Goal: Task Accomplishment & Management: Manage account settings

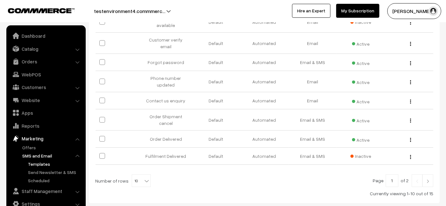
scroll to position [191, 0]
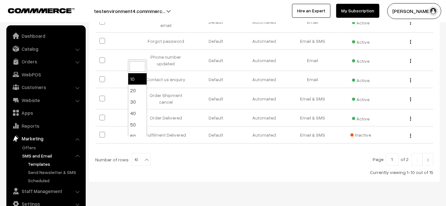
click at [136, 153] on span "10" at bounding box center [141, 159] width 18 height 13
select select "30"
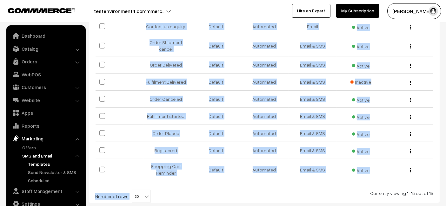
scroll to position [265, 0]
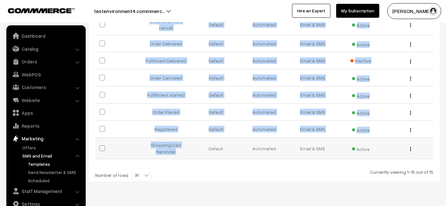
drag, startPoint x: 148, startPoint y: 48, endPoint x: 186, endPoint y: 134, distance: 94.7
click at [186, 134] on tbody "Awaiting Order Payment Link Default Automated Email & SMS Active Edit" at bounding box center [263, 16] width 337 height 286
copy tbody "Awaiting Order Payment Link Default Automated Email & SMS Active Edit Tracking …"
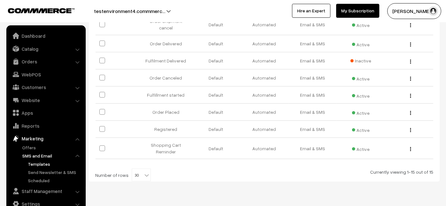
click at [324, 169] on div "Currently viewing 1-15 out of 15" at bounding box center [264, 172] width 338 height 7
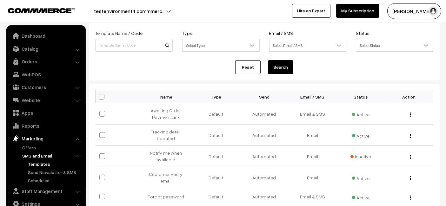
scroll to position [0, 0]
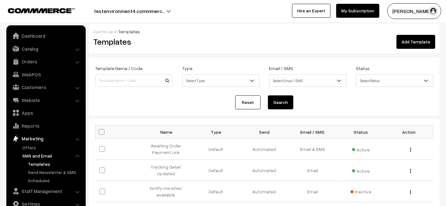
click at [241, 95] on link "Reset" at bounding box center [247, 102] width 25 height 14
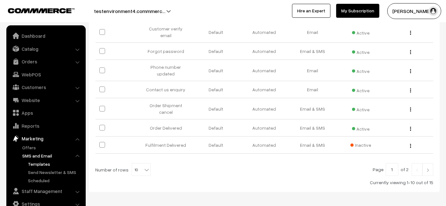
scroll to position [191, 0]
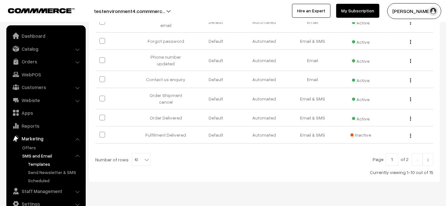
click at [144, 157] on b at bounding box center [146, 160] width 6 height 6
select select "20"
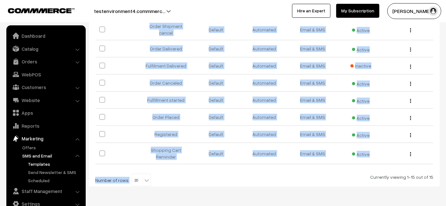
scroll to position [265, 0]
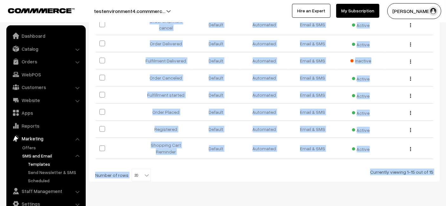
drag, startPoint x: 91, startPoint y: 31, endPoint x: 329, endPoint y: 196, distance: 290.4
click at [150, 159] on div "Bulk Options Make all Active Make all Inactive Delete all Bulk Options Name Typ…" at bounding box center [264, 18] width 350 height 328
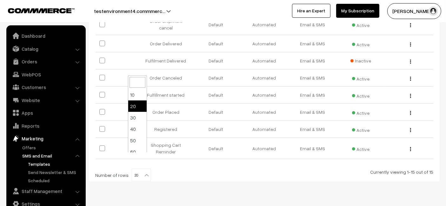
click at [143, 172] on b at bounding box center [146, 175] width 6 height 6
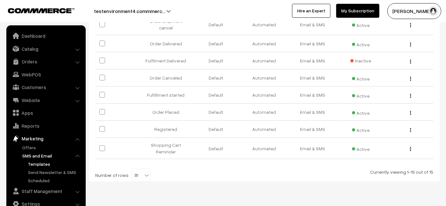
click at [143, 172] on b at bounding box center [146, 175] width 6 height 6
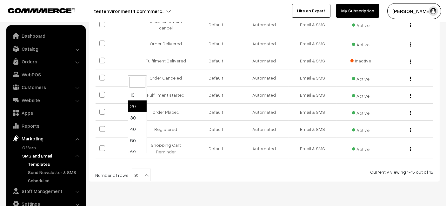
click at [143, 172] on b at bounding box center [146, 175] width 6 height 6
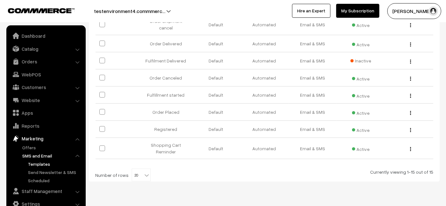
click at [143, 172] on b at bounding box center [146, 175] width 6 height 6
type input "20"
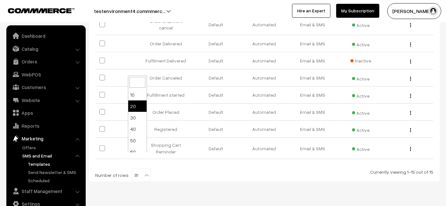
click at [143, 169] on span "20" at bounding box center [141, 175] width 18 height 13
type input "30"
select select "30"
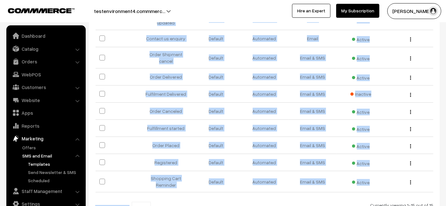
scroll to position [265, 0]
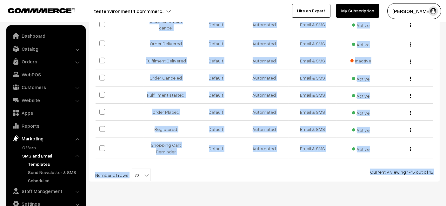
drag, startPoint x: 195, startPoint y: 116, endPoint x: 296, endPoint y: 202, distance: 132.3
drag, startPoint x: 90, startPoint y: 28, endPoint x: 355, endPoint y: 198, distance: 313.8
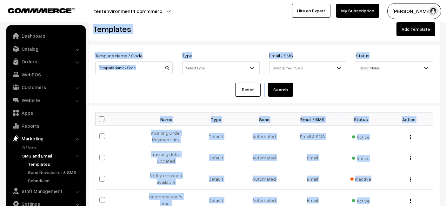
scroll to position [0, 0]
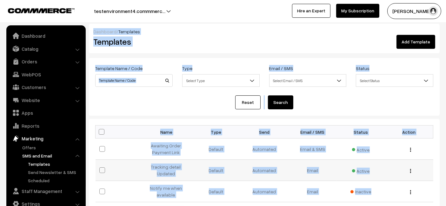
click at [197, 167] on td "Default" at bounding box center [216, 170] width 48 height 21
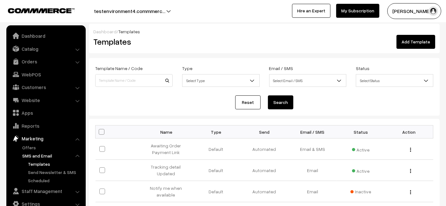
click at [237, 127] on th "Type" at bounding box center [216, 132] width 48 height 13
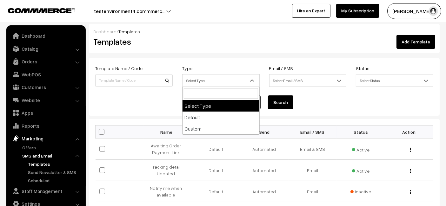
click at [231, 81] on span "Select Type" at bounding box center [220, 80] width 77 height 11
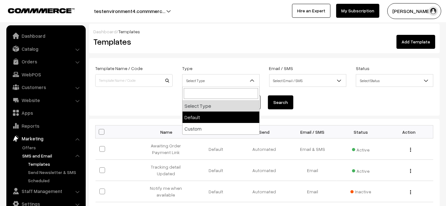
select select "default"
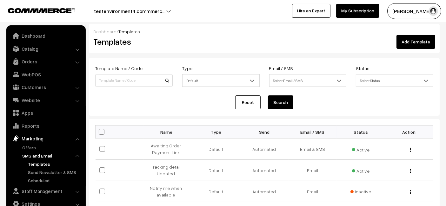
click at [241, 95] on link "Reset" at bounding box center [247, 102] width 25 height 14
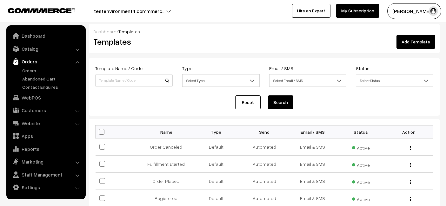
scroll to position [36, 0]
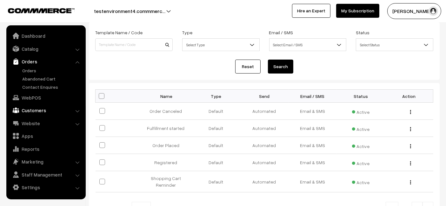
click at [38, 109] on link "Customers" at bounding box center [45, 110] width 75 height 11
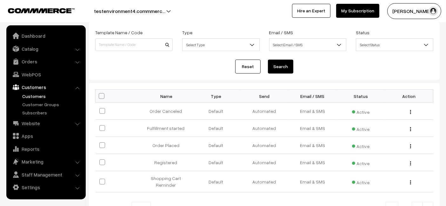
click at [38, 98] on link "Customers" at bounding box center [52, 96] width 63 height 7
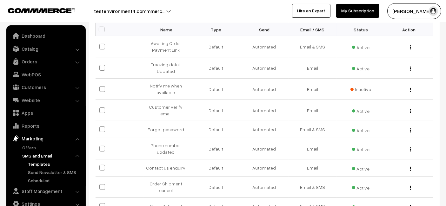
scroll to position [191, 0]
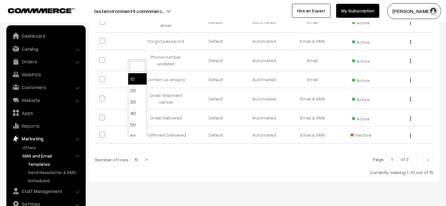
click at [132, 153] on span "10" at bounding box center [141, 159] width 18 height 13
select select "100"
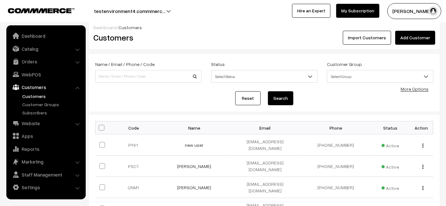
scroll to position [4, 0]
click at [30, 58] on link "Orders" at bounding box center [45, 61] width 75 height 11
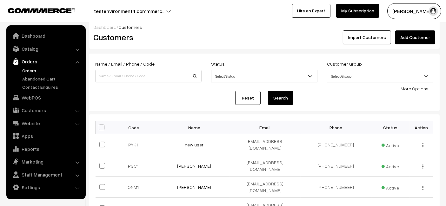
click at [26, 72] on link "Orders" at bounding box center [52, 70] width 63 height 7
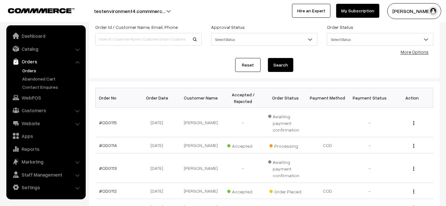
scroll to position [42, 0]
click at [114, 144] on link "#OD0114" at bounding box center [108, 144] width 18 height 5
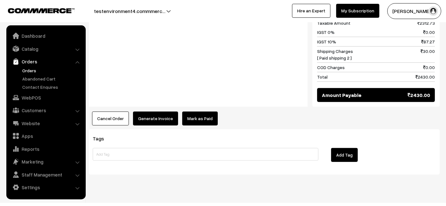
click at [158, 112] on button "Generate Invoice" at bounding box center [155, 119] width 45 height 14
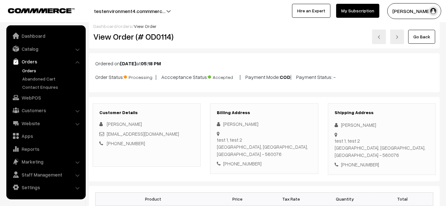
scroll to position [5, 0]
click at [32, 72] on link "Orders" at bounding box center [52, 70] width 63 height 7
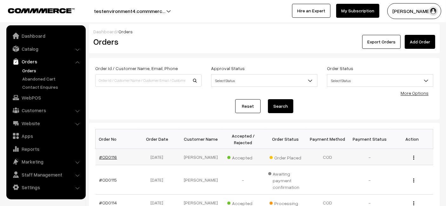
click at [102, 154] on link "#OD0116" at bounding box center [108, 156] width 18 height 5
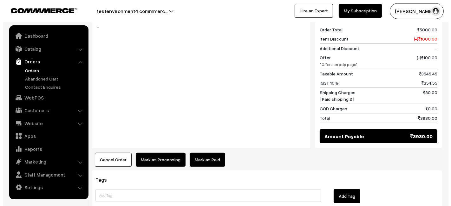
scroll to position [319, 0]
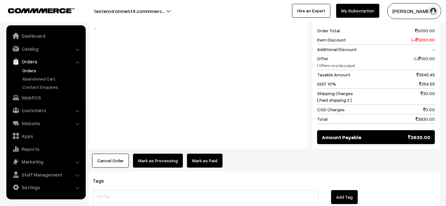
click at [159, 154] on button "Mark as Processing" at bounding box center [158, 161] width 50 height 14
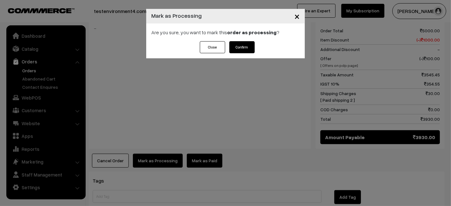
click at [244, 48] on button "Confirm" at bounding box center [241, 47] width 25 height 12
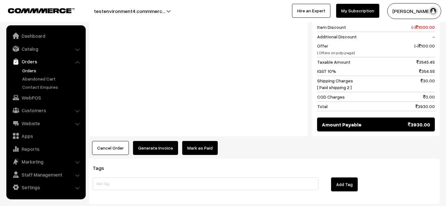
scroll to position [312, 0]
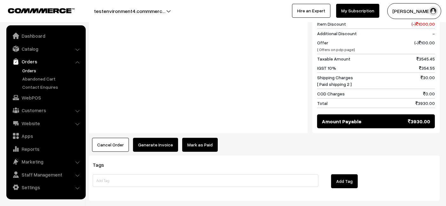
click at [151, 138] on button "Generate Invoice" at bounding box center [155, 145] width 45 height 14
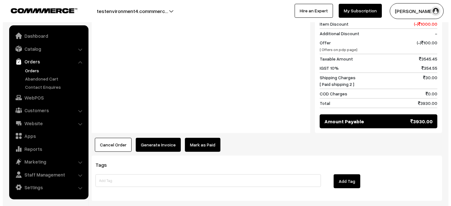
scroll to position [313, 0]
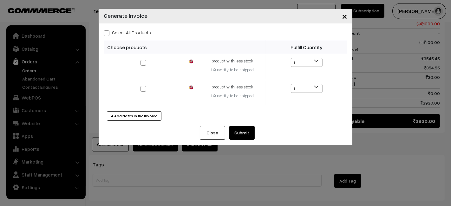
click at [109, 36] on span at bounding box center [107, 33] width 6 height 6
click at [108, 34] on input "Select All Products" at bounding box center [106, 32] width 4 height 4
checkbox input "true"
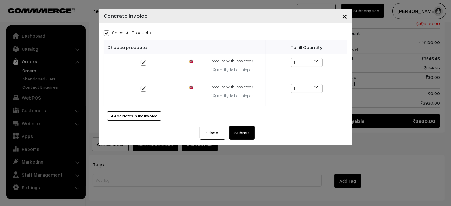
click at [238, 132] on button "Submit" at bounding box center [241, 133] width 25 height 14
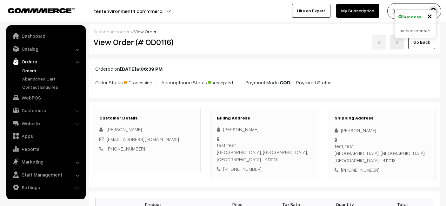
scroll to position [311, 0]
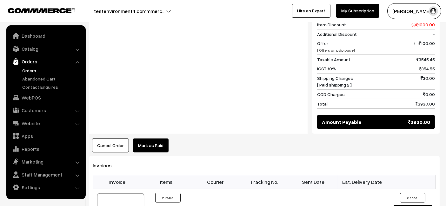
click at [154, 139] on link "Mark as Paid" at bounding box center [151, 146] width 36 height 14
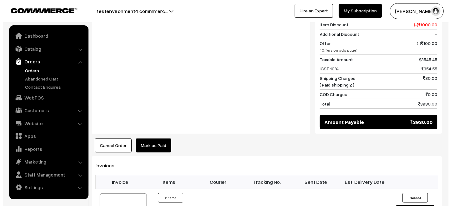
scroll to position [313, 0]
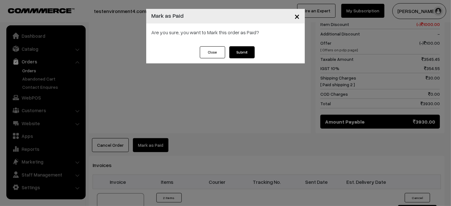
click at [298, 17] on span "×" at bounding box center [296, 16] width 5 height 12
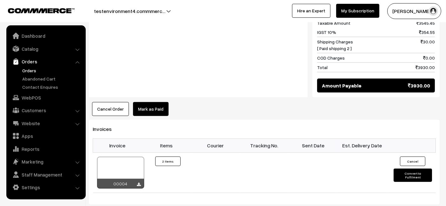
scroll to position [348, 0]
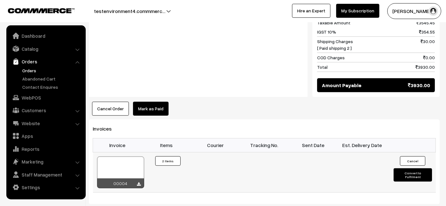
click at [405, 168] on button "Convert to Fulfilment" at bounding box center [412, 174] width 38 height 13
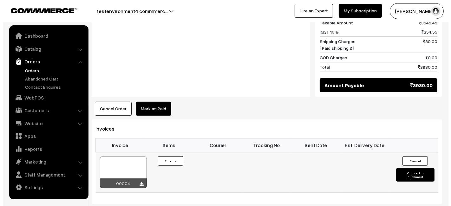
scroll to position [349, 0]
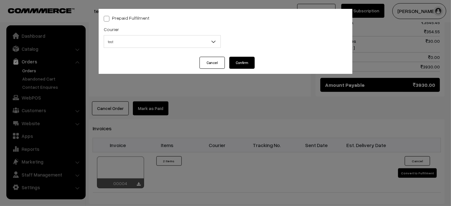
click at [192, 41] on span "test" at bounding box center [162, 41] width 116 height 11
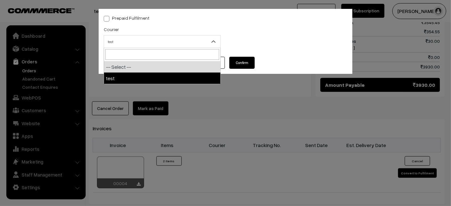
select select "1"
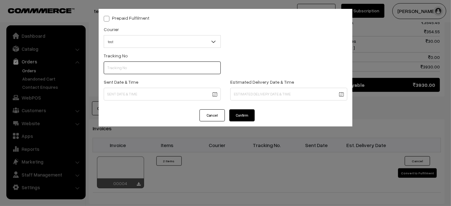
click at [177, 64] on input "text" at bounding box center [162, 68] width 117 height 13
type input "123213"
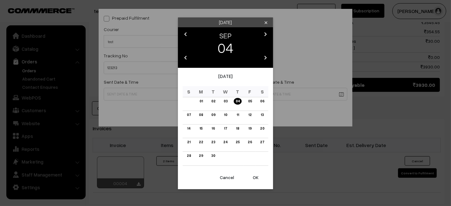
click at [132, 94] on body "Thank you for showing interest. Our team will call you shortly. Close testenvir…" at bounding box center [225, 8] width 451 height 714
click at [258, 183] on button "OK" at bounding box center [255, 178] width 25 height 14
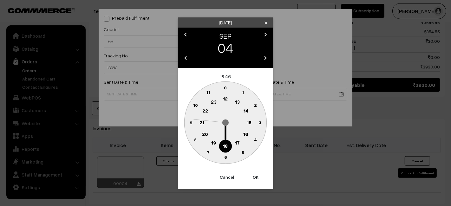
click at [258, 183] on button "OK" at bounding box center [255, 177] width 25 height 14
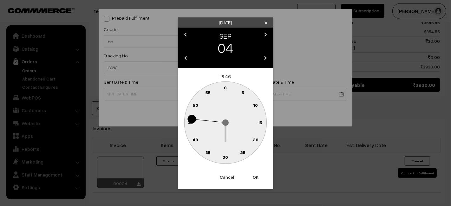
click at [258, 183] on button "OK" at bounding box center [255, 177] width 25 height 14
type input "04-09-2025 18:46"
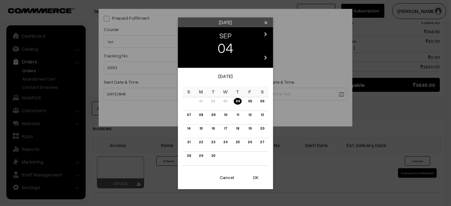
click at [256, 96] on body "Thank you for showing interest. Our team will call you shortly. Close testenvir…" at bounding box center [225, 8] width 451 height 714
click at [255, 176] on button "OK" at bounding box center [255, 178] width 25 height 14
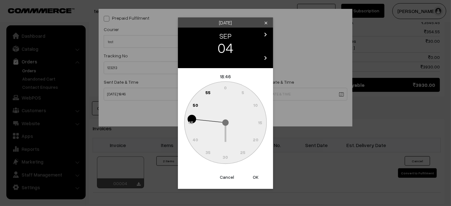
click at [255, 178] on button "OK" at bounding box center [255, 177] width 25 height 14
type input "04-09-2025 18:46"
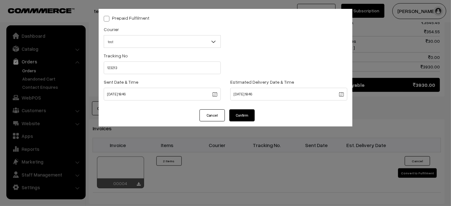
click at [241, 116] on button "Confirm" at bounding box center [241, 115] width 25 height 12
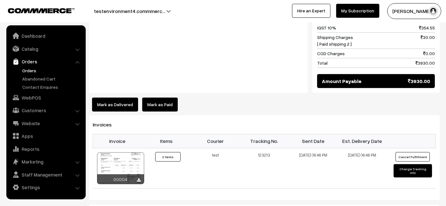
scroll to position [352, 0]
click at [126, 101] on button "Mark as Delivered" at bounding box center [115, 105] width 46 height 14
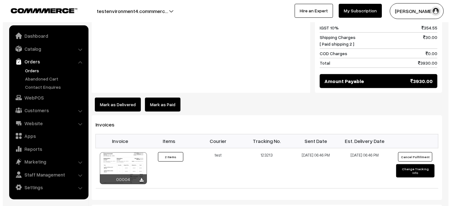
scroll to position [354, 0]
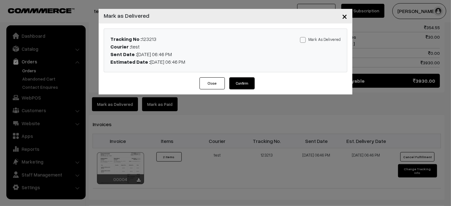
click at [321, 36] on label "Mark As Delivered" at bounding box center [320, 39] width 41 height 7
click at [304, 37] on input "Mark As Delivered" at bounding box center [302, 39] width 4 height 4
checkbox input "true"
click at [246, 83] on button "Confirm" at bounding box center [241, 83] width 25 height 12
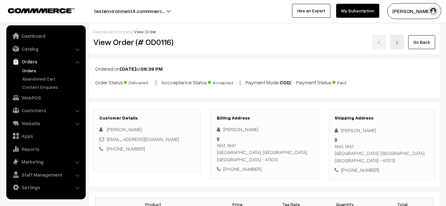
click at [286, 104] on div "Customer Details [PERSON_NAME] [EMAIL_ADDRESS][DOMAIN_NAME] [PHONE_NUMBER] Bill…" at bounding box center [264, 144] width 350 height 84
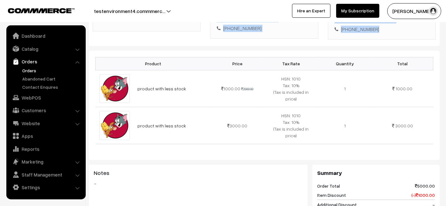
scroll to position [139, 0]
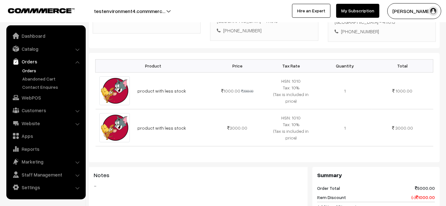
click at [386, 156] on div "Product Price Tax Rate Quantity Total product with less stock 1000.00 2000.00" at bounding box center [264, 180] width 350 height 254
drag, startPoint x: 142, startPoint y: 51, endPoint x: 433, endPoint y: 132, distance: 302.1
click at [433, 132] on div "Product Price Tax Rate Quantity Total product with less stock 1000.00 2000.00" at bounding box center [264, 107] width 350 height 109
drag, startPoint x: 433, startPoint y: 132, endPoint x: 134, endPoint y: 57, distance: 308.2
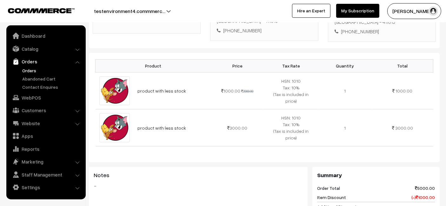
click at [134, 57] on div "Product Price Tax Rate Quantity Total product with less stock 1000.00 2000.00" at bounding box center [264, 107] width 350 height 109
drag, startPoint x: 134, startPoint y: 57, endPoint x: 432, endPoint y: 134, distance: 308.0
click at [432, 134] on table "Product Price Tax Rate Quantity Total product with less stock 1000.00 2000.00 3…" at bounding box center [264, 102] width 338 height 87
click at [432, 134] on td "3000.00" at bounding box center [401, 127] width 61 height 37
drag, startPoint x: 432, startPoint y: 134, endPoint x: 116, endPoint y: 56, distance: 325.5
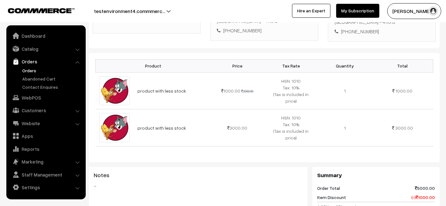
click at [116, 59] on table "Product Price Tax Rate Quantity Total product with less stock 1000.00 2000.00 3…" at bounding box center [264, 102] width 338 height 87
click at [116, 59] on th "Product" at bounding box center [152, 65] width 115 height 13
click at [34, 68] on link "Orders" at bounding box center [52, 70] width 63 height 7
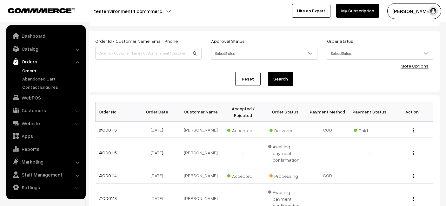
scroll to position [29, 0]
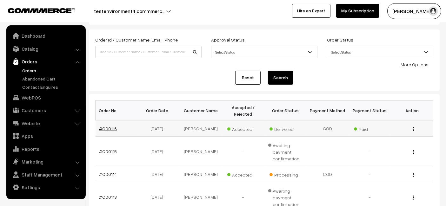
click at [112, 127] on link "#OD0116" at bounding box center [108, 128] width 18 height 5
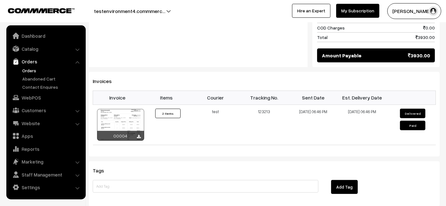
scroll to position [377, 0]
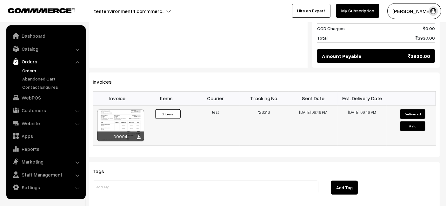
click at [418, 109] on button "Delivered" at bounding box center [412, 114] width 25 height 10
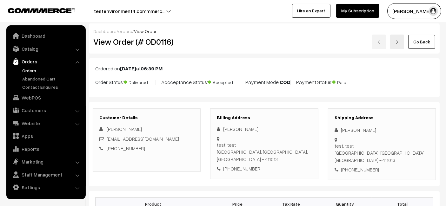
scroll to position [0, 0]
click at [24, 73] on link "Orders" at bounding box center [52, 70] width 63 height 7
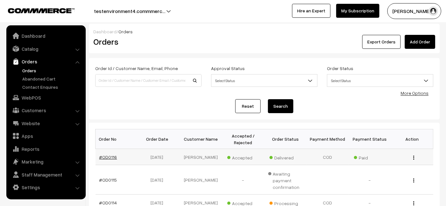
click at [106, 155] on link "#OD0116" at bounding box center [108, 156] width 18 height 5
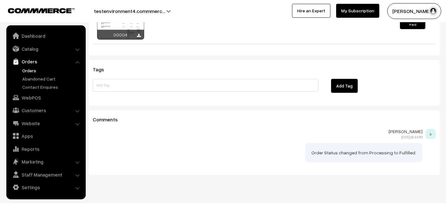
scroll to position [478, 0]
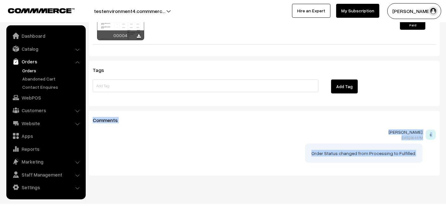
drag, startPoint x: 91, startPoint y: 110, endPoint x: 430, endPoint y: 143, distance: 340.5
click at [430, 143] on div "Comments [PERSON_NAME] [DATE] 06:44 PM s Order Status changed from Processing t…" at bounding box center [264, 143] width 350 height 65
click at [430, 143] on div at bounding box center [264, 151] width 343 height 23
drag, startPoint x: 430, startPoint y: 143, endPoint x: 100, endPoint y: 105, distance: 332.2
click at [100, 111] on div "Comments [PERSON_NAME] [DATE] 06:44 PM s Order Status changed from Processing t…" at bounding box center [264, 143] width 350 height 65
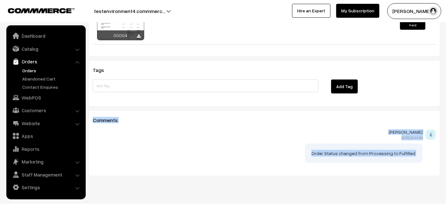
click at [100, 111] on div "Comments [PERSON_NAME] [DATE] 06:44 PM s Order Status changed from Processing t…" at bounding box center [264, 143] width 350 height 65
drag, startPoint x: 90, startPoint y: 105, endPoint x: 403, endPoint y: 149, distance: 316.0
click at [403, 149] on div "Comments [PERSON_NAME] [DATE] 06:44 PM s Order Status changed from Processing t…" at bounding box center [264, 143] width 350 height 65
click at [403, 149] on div "Order Status changed from Processing to Fulfilled." at bounding box center [363, 153] width 117 height 19
drag, startPoint x: 431, startPoint y: 150, endPoint x: 93, endPoint y: 111, distance: 340.0
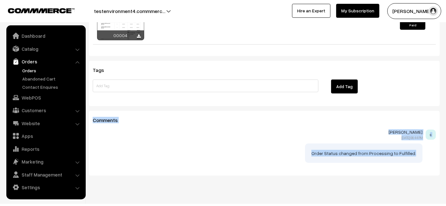
click at [93, 111] on div "Comments [PERSON_NAME] [DATE] 06:44 PM s Order Status changed from Processing t…" at bounding box center [264, 143] width 350 height 65
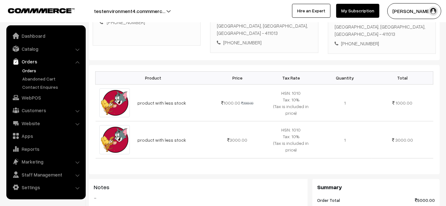
scroll to position [0, 0]
